Goal: Task Accomplishment & Management: Manage account settings

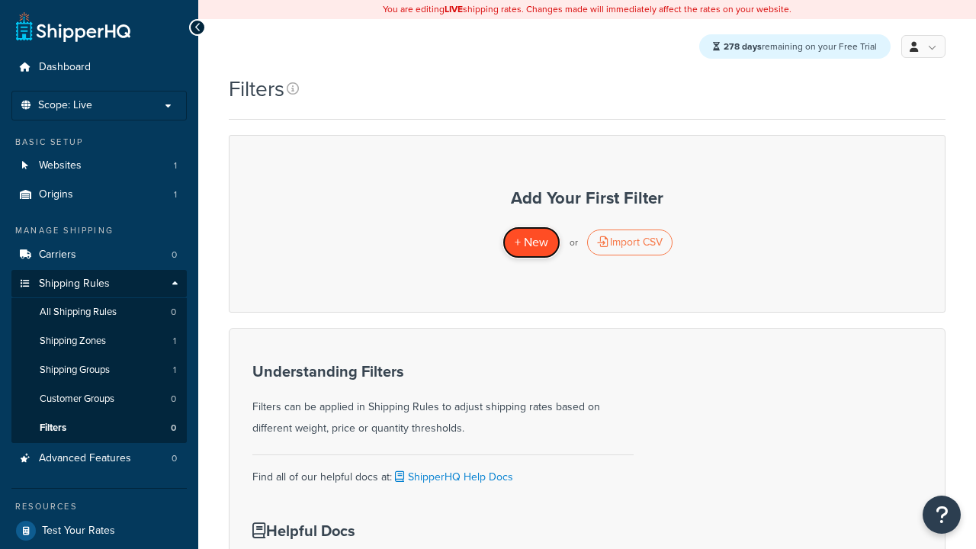
click at [531, 243] on span "+ New" at bounding box center [532, 242] width 34 height 18
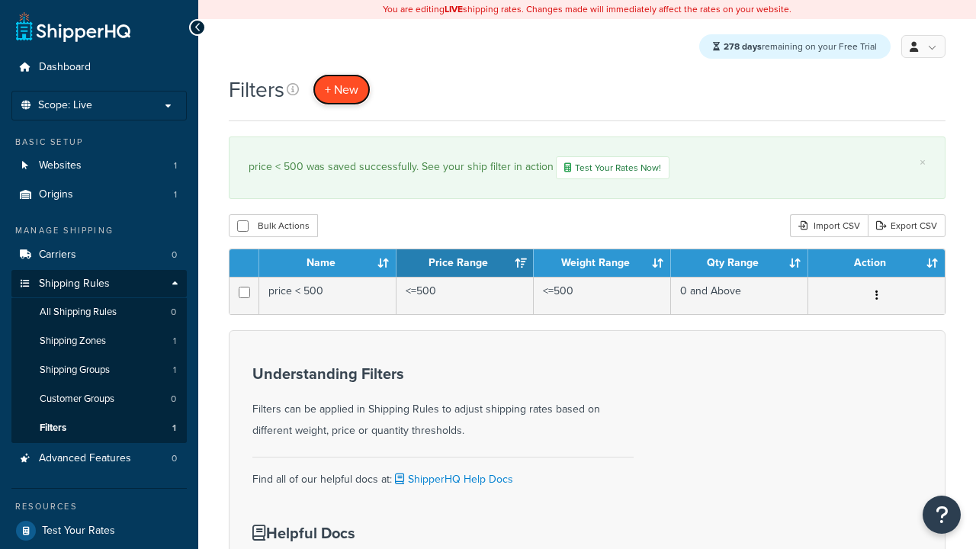
click at [342, 90] on span "+ New" at bounding box center [342, 90] width 34 height 18
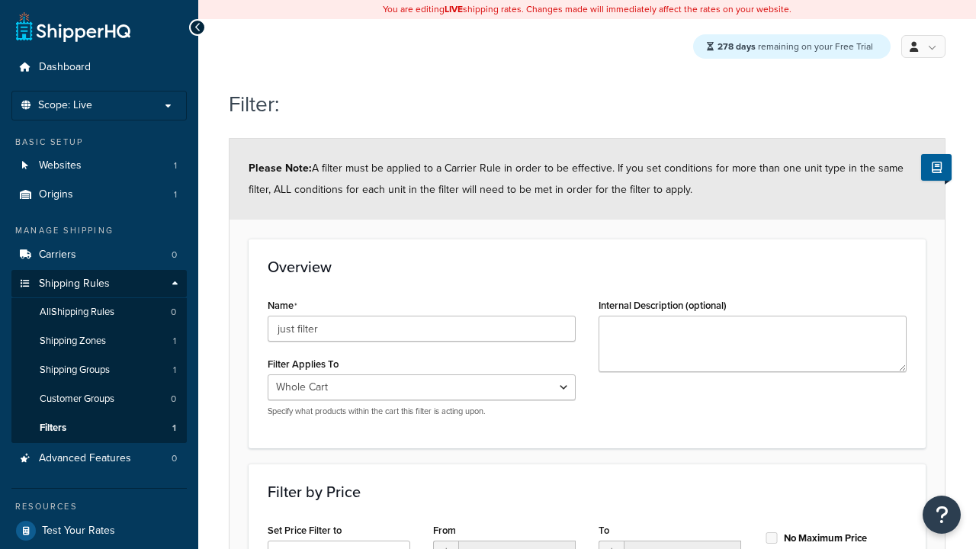
scroll to position [486, 0]
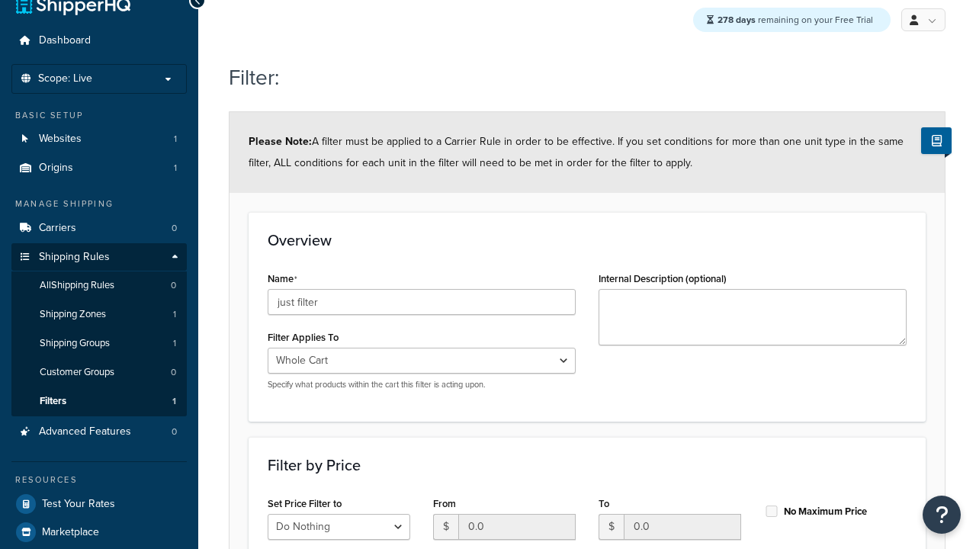
type input "just filter"
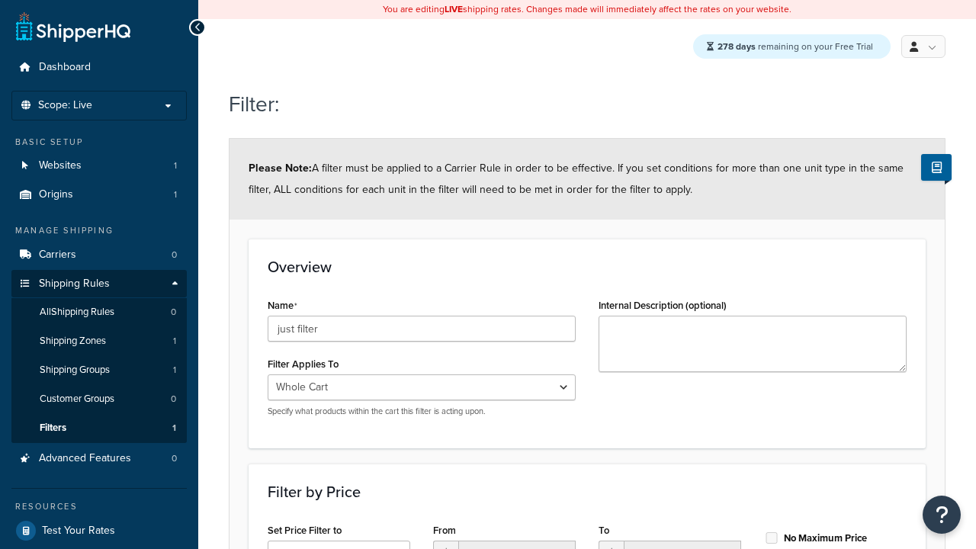
scroll to position [0, 0]
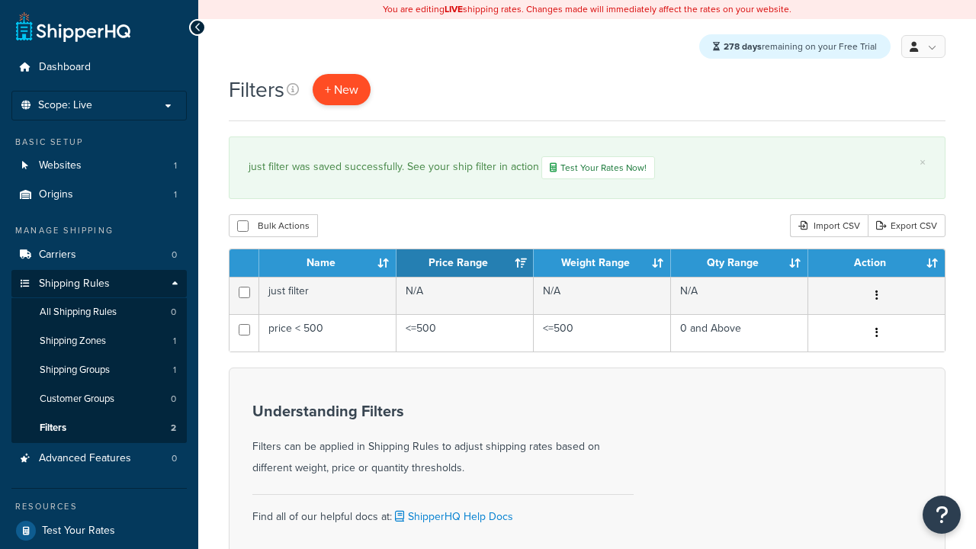
click at [342, 90] on span "+ New" at bounding box center [342, 90] width 34 height 18
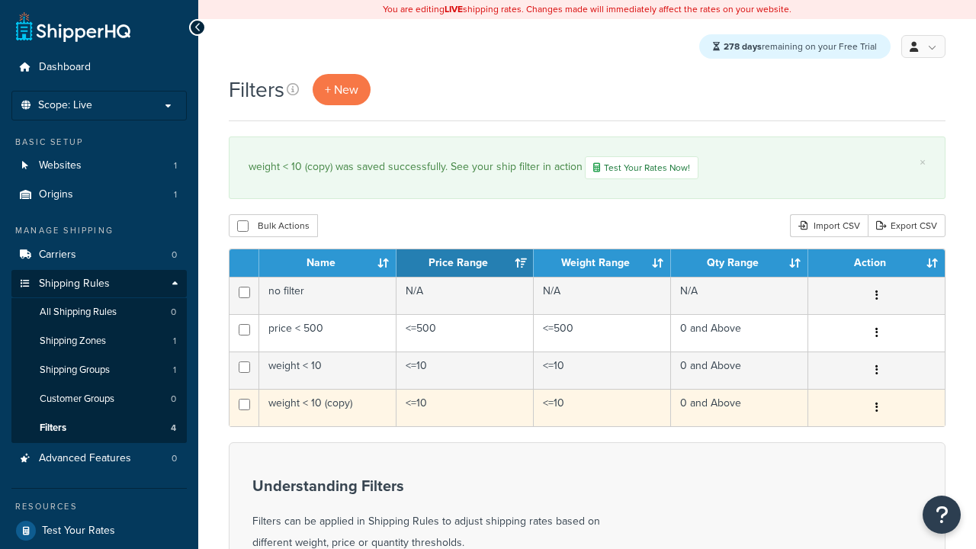
click at [876, 410] on icon "button" at bounding box center [876, 407] width 3 height 11
click at [0, 0] on link "Delete" at bounding box center [0, 0] width 0 height 0
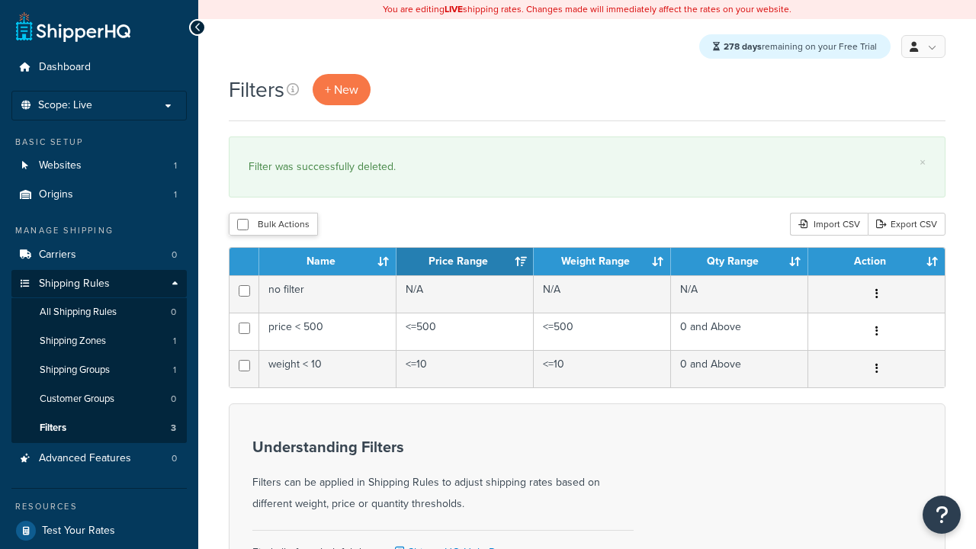
click at [272, 226] on button "Bulk Actions" at bounding box center [273, 224] width 89 height 23
checkbox input "true"
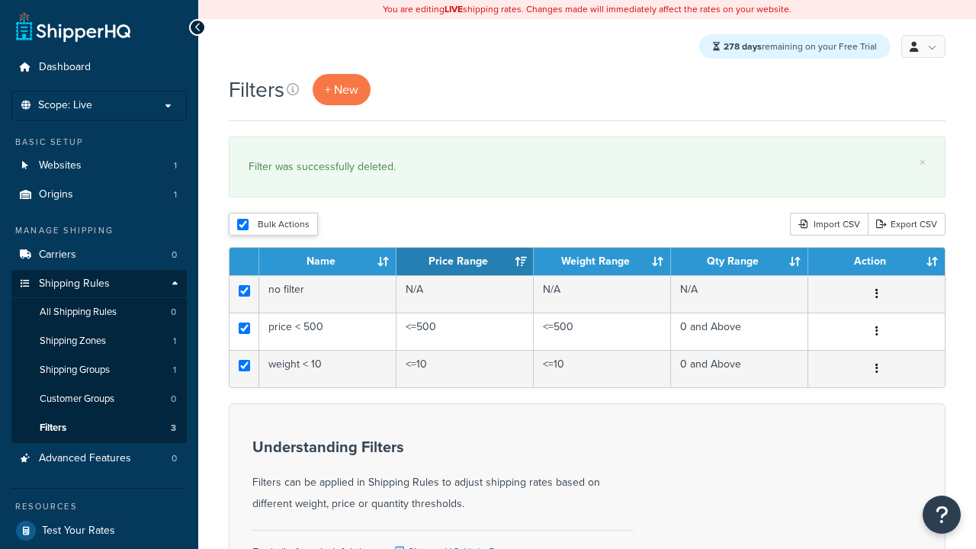
click at [0, 0] on button "Duplicate" at bounding box center [0, 0] width 0 height 0
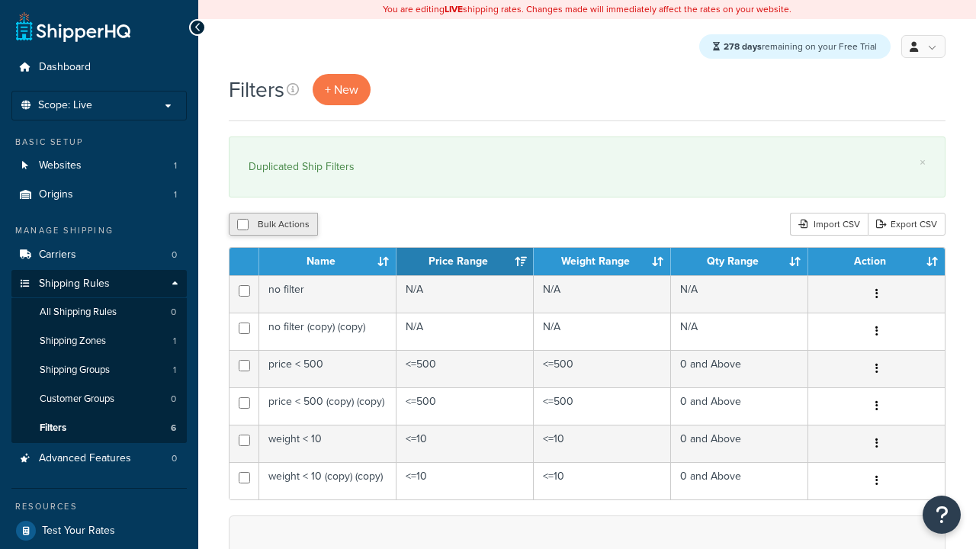
click at [272, 226] on button "Bulk Actions" at bounding box center [273, 224] width 89 height 23
checkbox input "true"
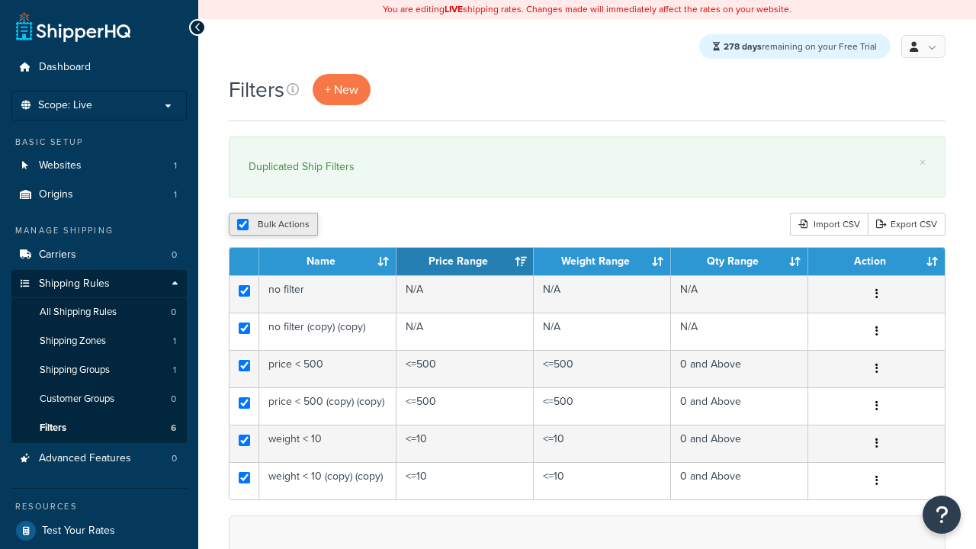
checkbox input "true"
click at [0, 0] on button "Delete" at bounding box center [0, 0] width 0 height 0
